Goal: Information Seeking & Learning: Learn about a topic

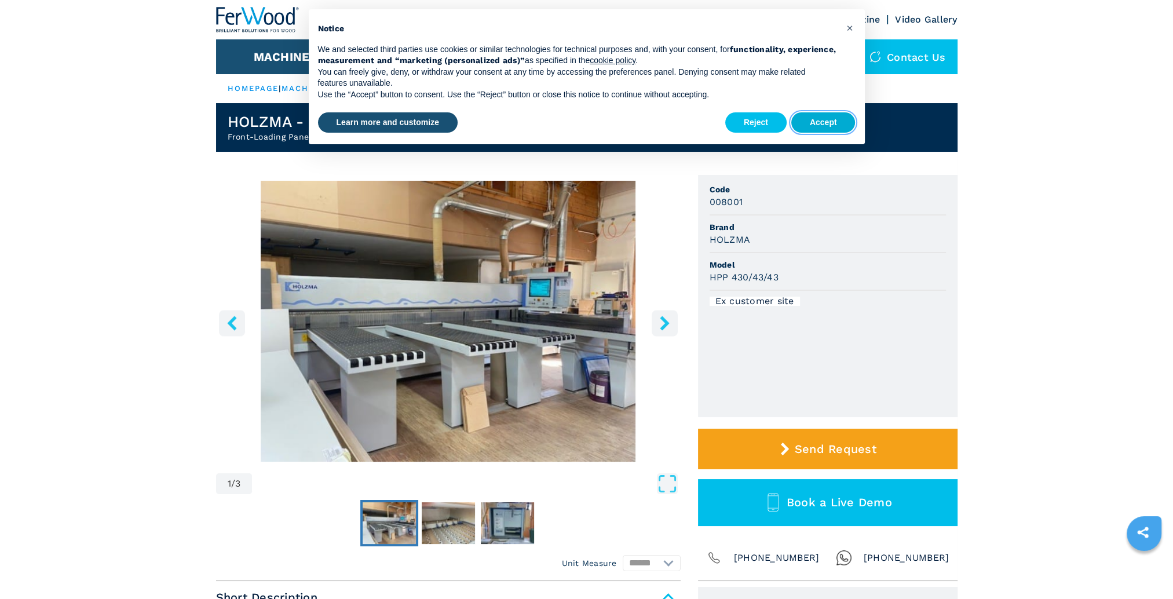
click at [820, 122] on button "Accept" at bounding box center [823, 122] width 64 height 21
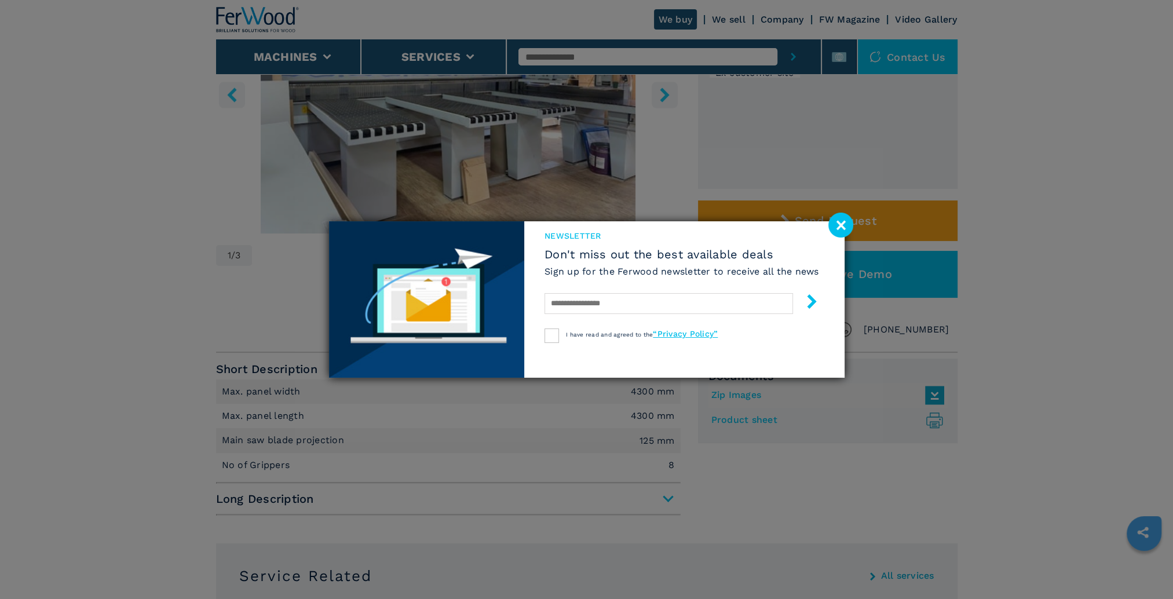
scroll to position [290, 0]
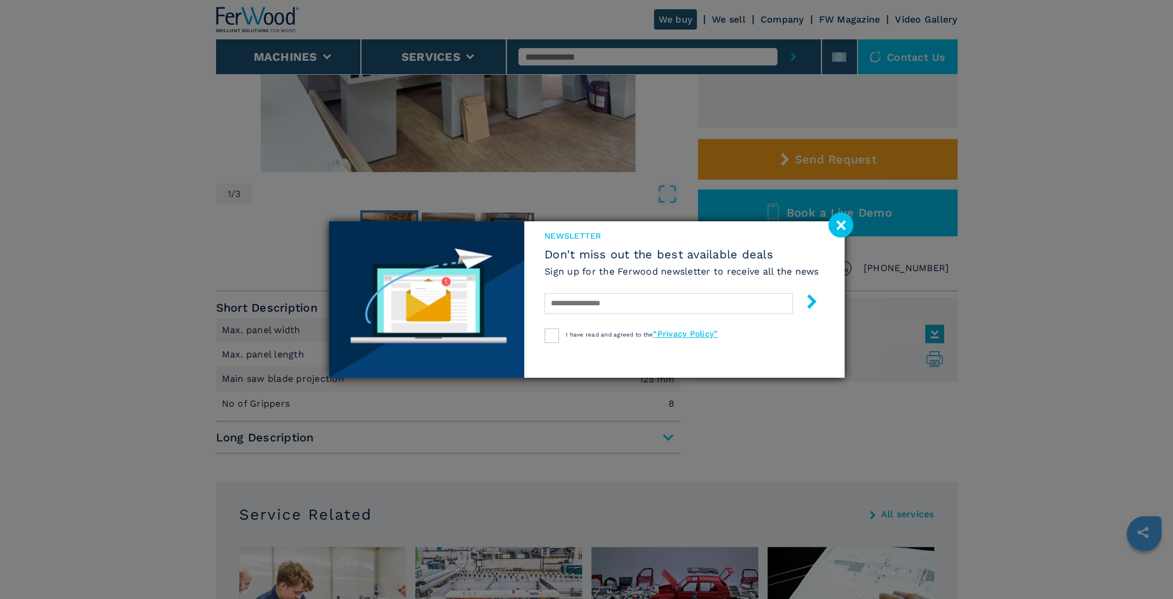
click at [839, 226] on image at bounding box center [840, 225] width 25 height 25
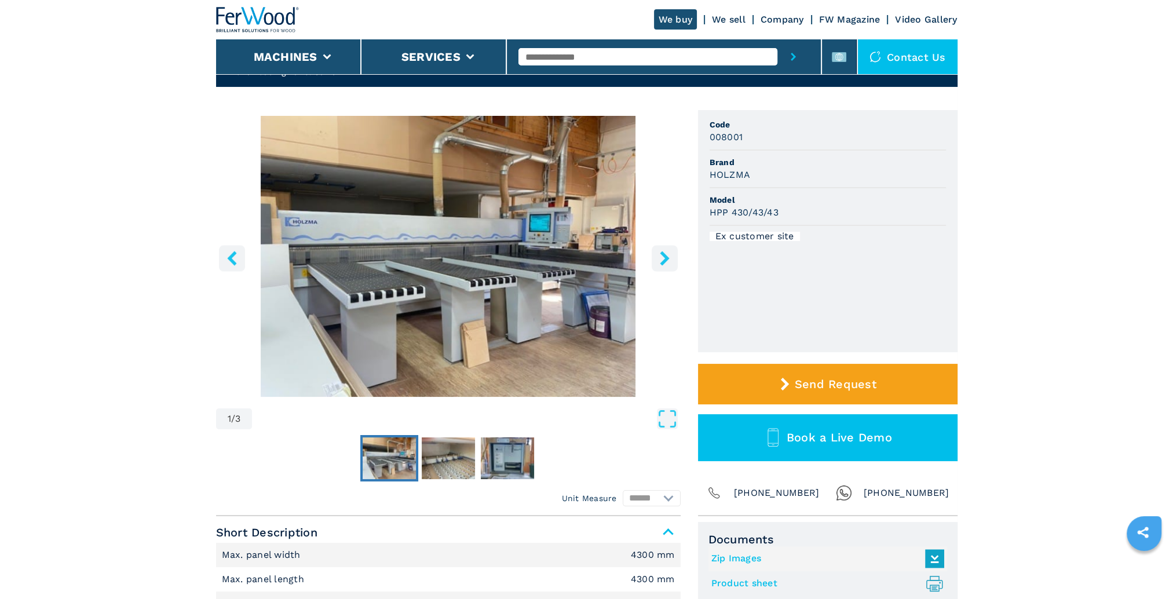
scroll to position [0, 0]
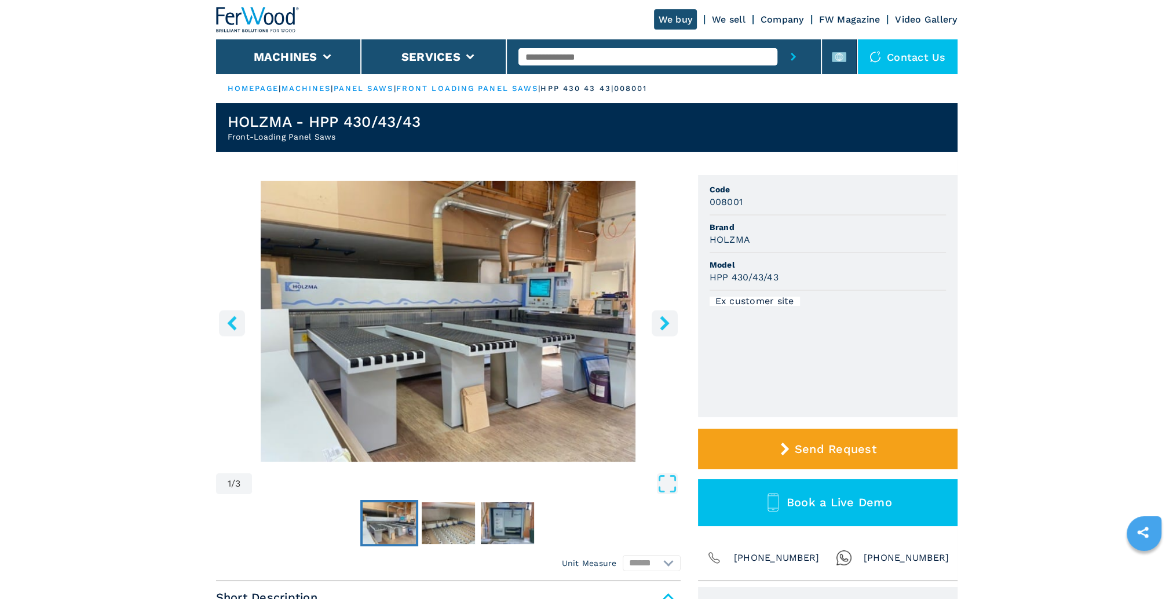
click at [661, 326] on icon "right-button" at bounding box center [664, 323] width 14 height 14
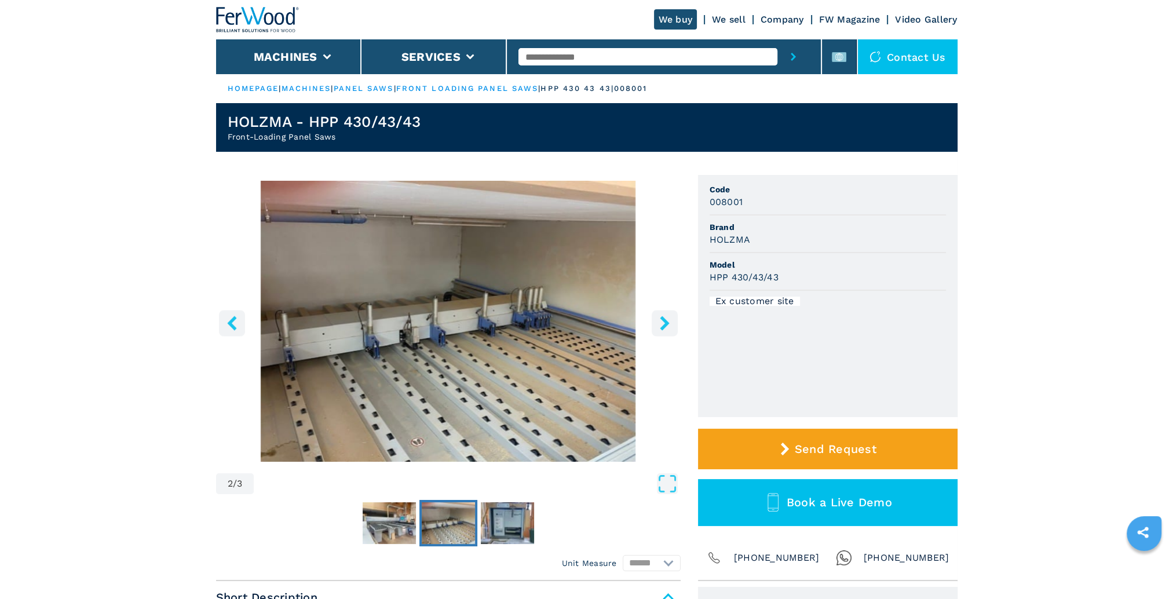
click at [660, 327] on icon "right-button" at bounding box center [664, 323] width 14 height 14
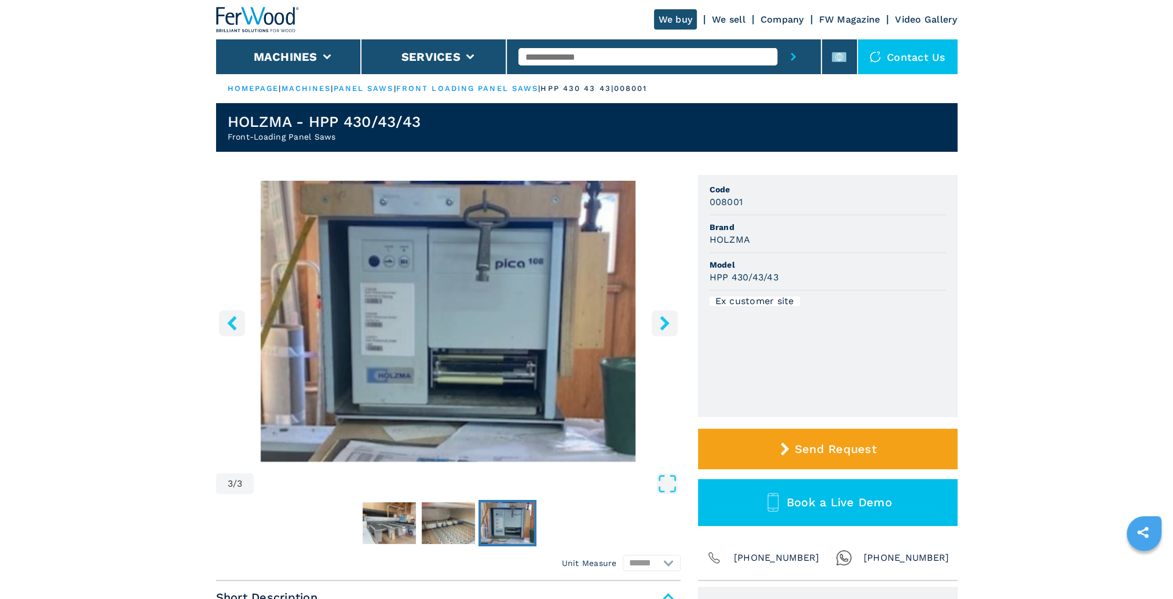
click at [659, 328] on icon "right-button" at bounding box center [664, 323] width 14 height 14
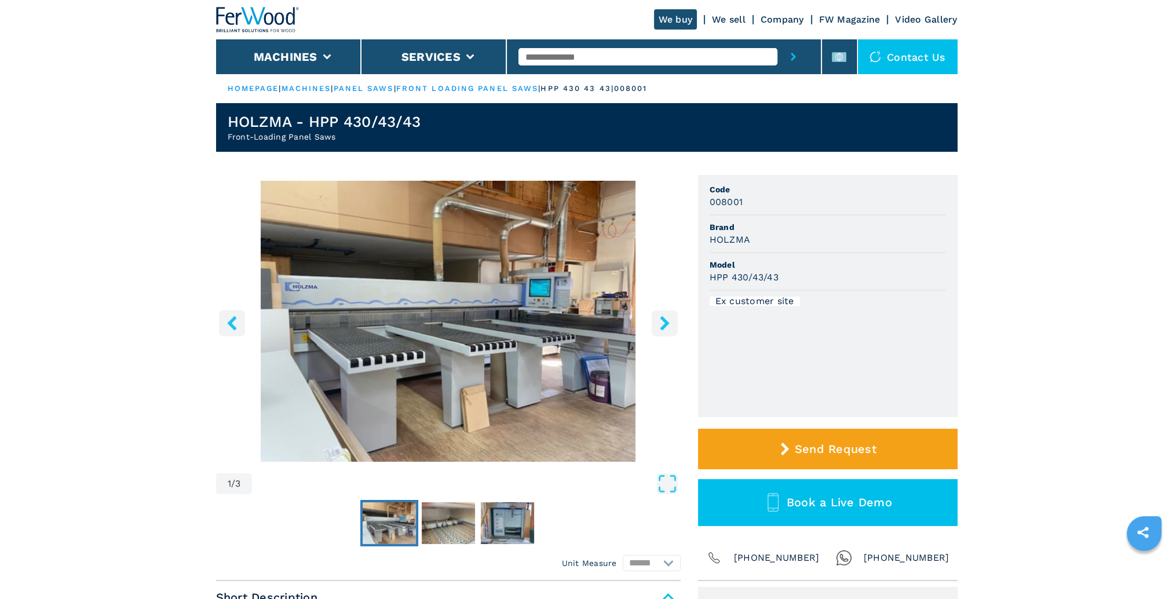
click at [235, 331] on button "left-button" at bounding box center [232, 323] width 26 height 26
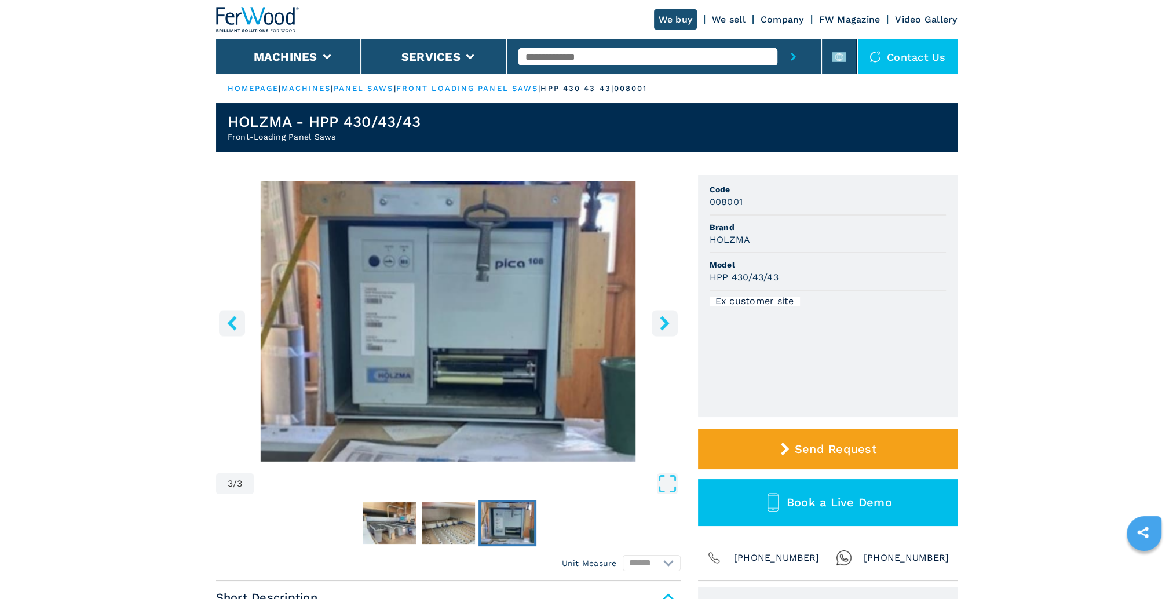
click at [659, 322] on icon "right-button" at bounding box center [664, 323] width 14 height 14
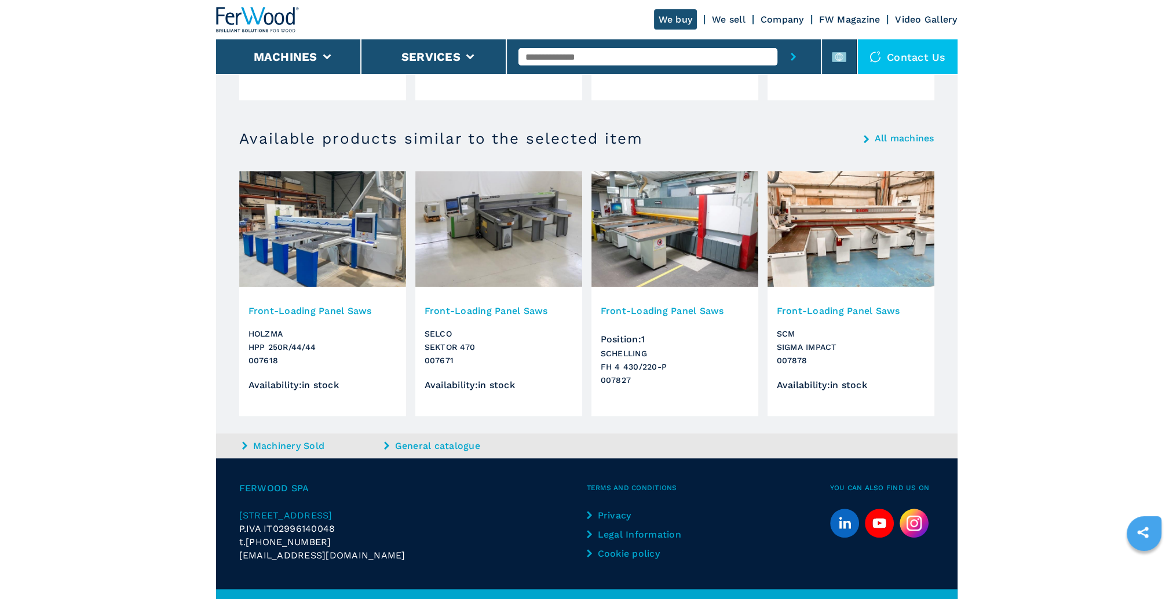
scroll to position [1096, 0]
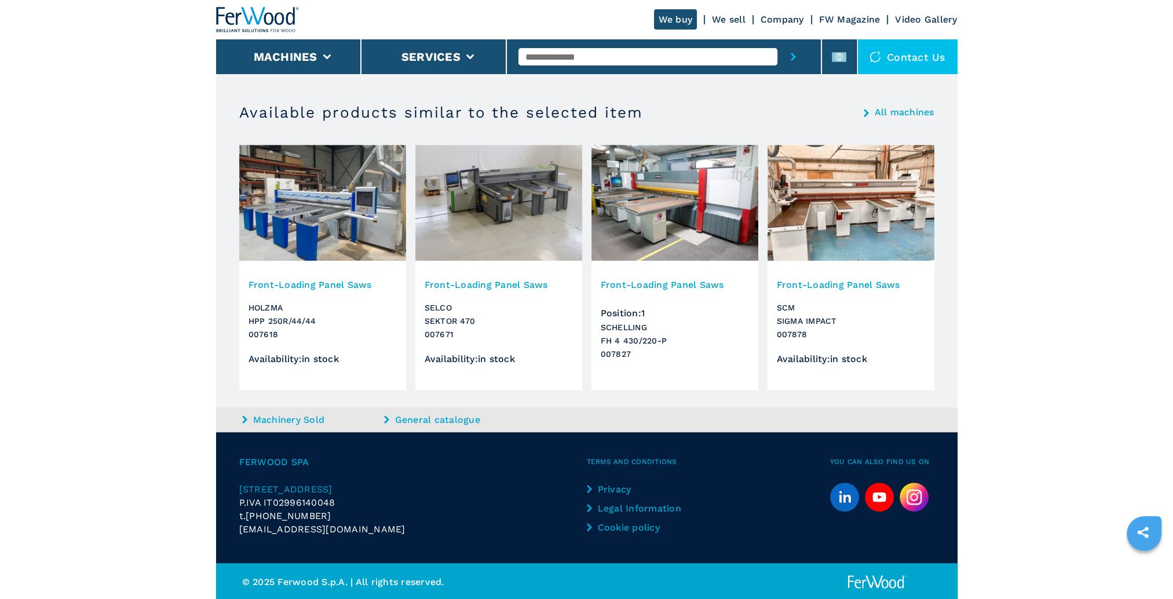
click at [712, 191] on img at bounding box center [674, 203] width 167 height 116
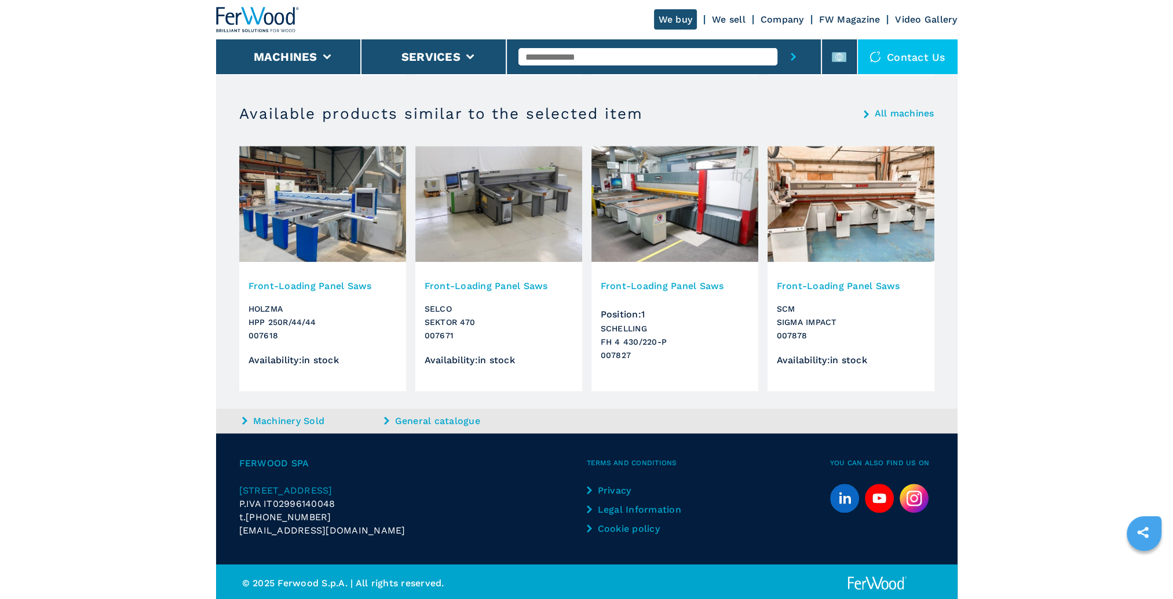
scroll to position [1421, 0]
